Goal: Find specific page/section: Find specific page/section

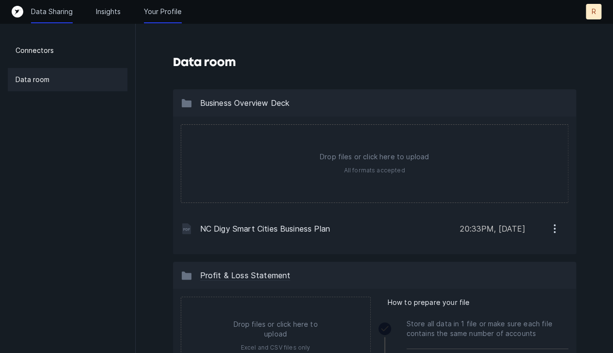
click at [162, 13] on p "Your Profile" at bounding box center [163, 12] width 38 height 10
